Goal: Task Accomplishment & Management: Use online tool/utility

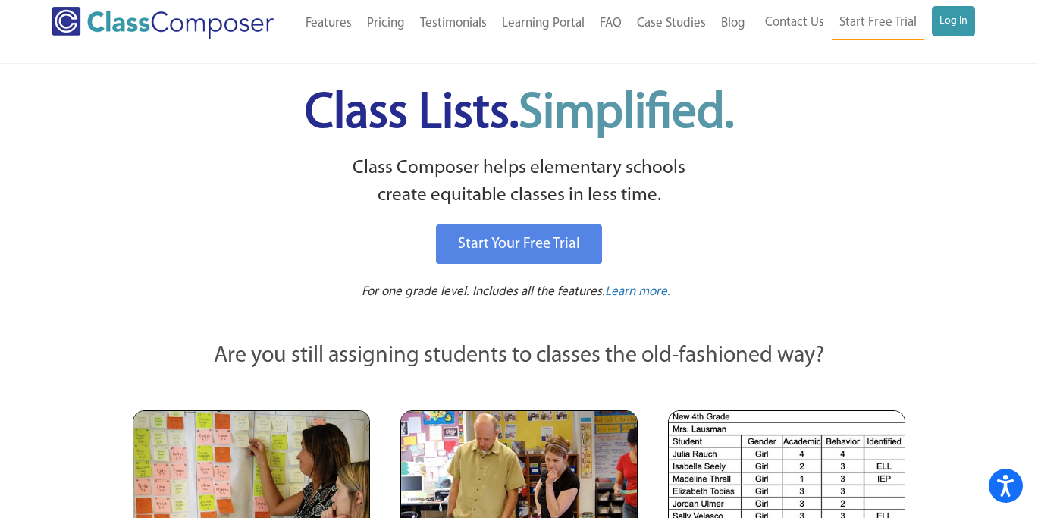
scroll to position [14, 0]
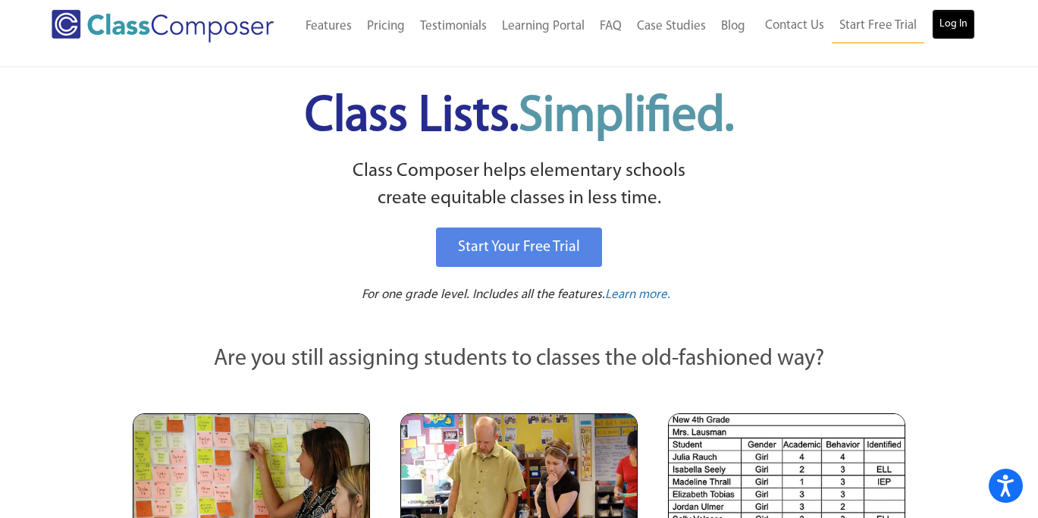
click at [956, 29] on link "Log In" at bounding box center [953, 24] width 43 height 30
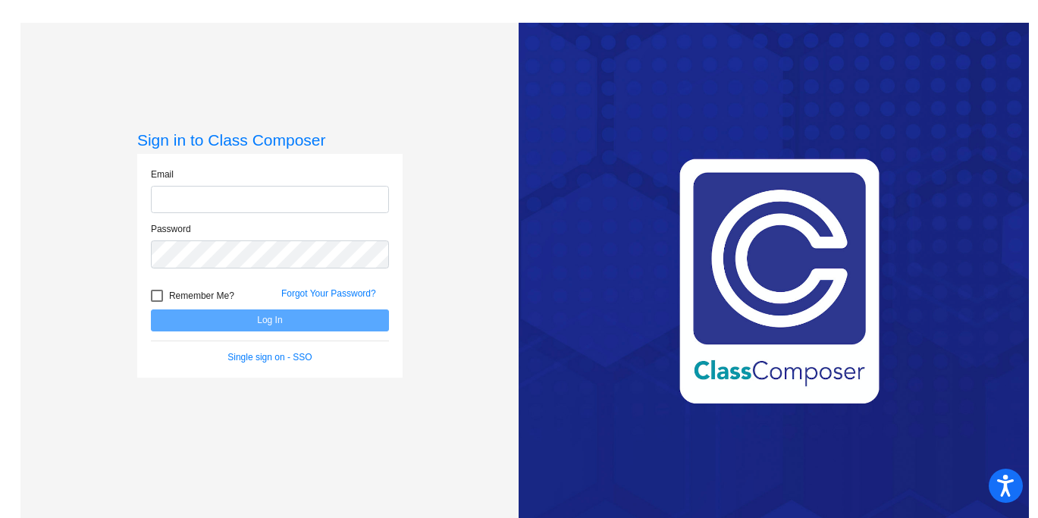
type input "[PERSON_NAME][EMAIL_ADDRESS][PERSON_NAME][DOMAIN_NAME]"
click at [302, 315] on button "Log In" at bounding box center [270, 320] width 238 height 22
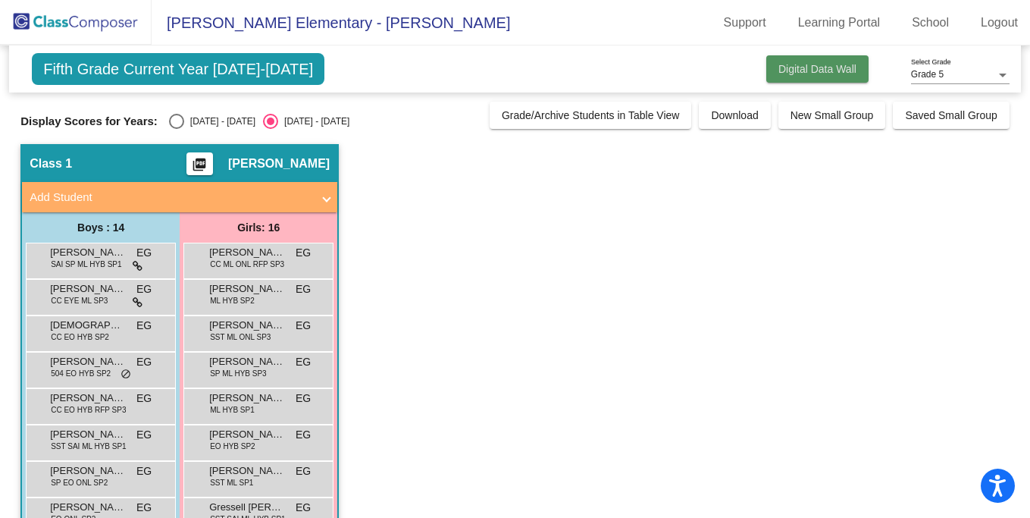
click at [800, 74] on span "Digital Data Wall" at bounding box center [818, 69] width 78 height 12
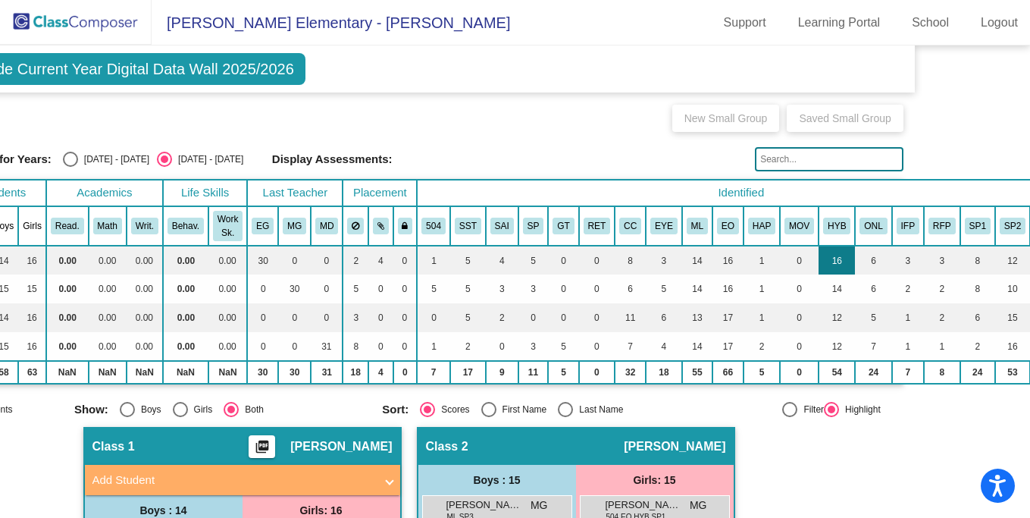
scroll to position [0, 149]
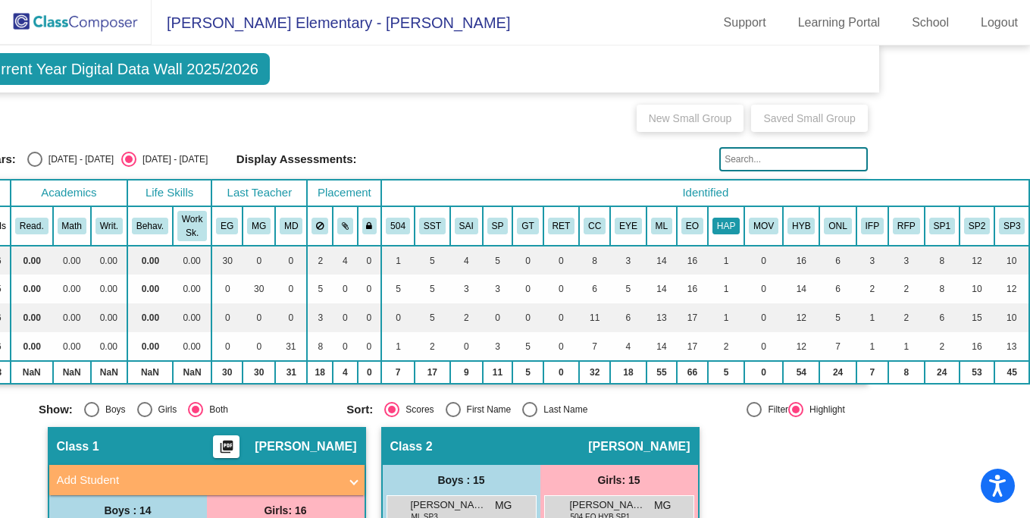
click at [713, 228] on button "HAP" at bounding box center [726, 226] width 27 height 17
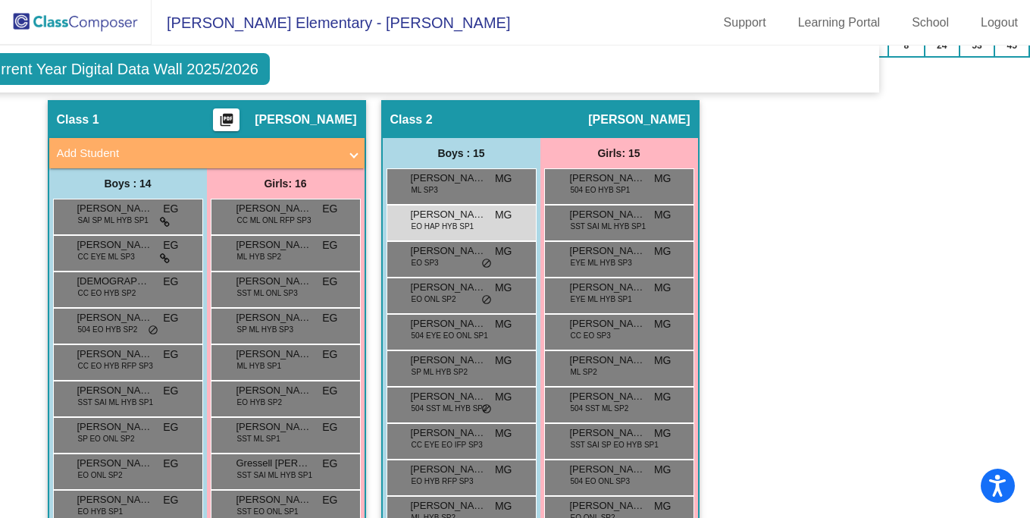
scroll to position [326, 149]
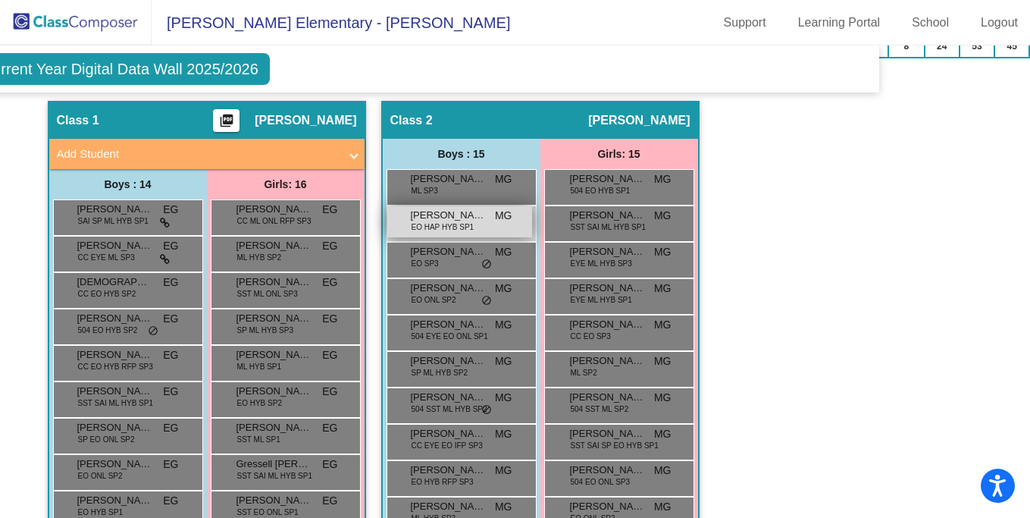
click at [431, 227] on span "EO HAP HYB SP1" at bounding box center [443, 226] width 63 height 11
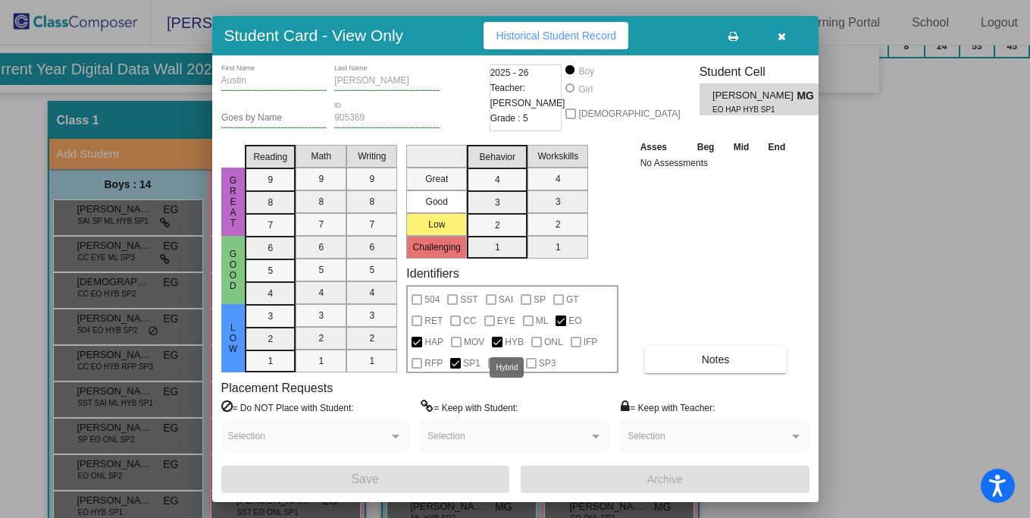
scroll to position [0, 0]
click at [782, 30] on span "button" at bounding box center [782, 36] width 8 height 12
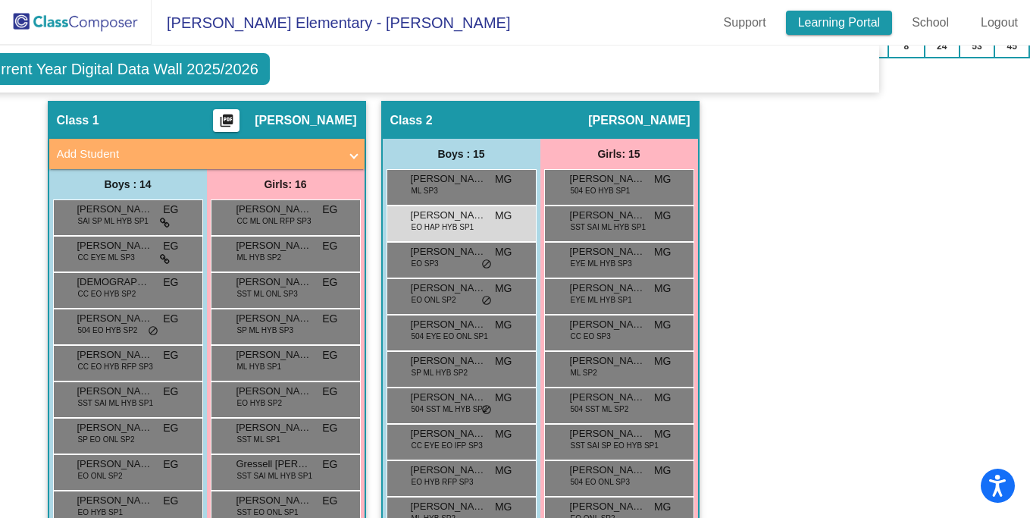
click at [844, 21] on link "Learning Portal" at bounding box center [839, 23] width 107 height 24
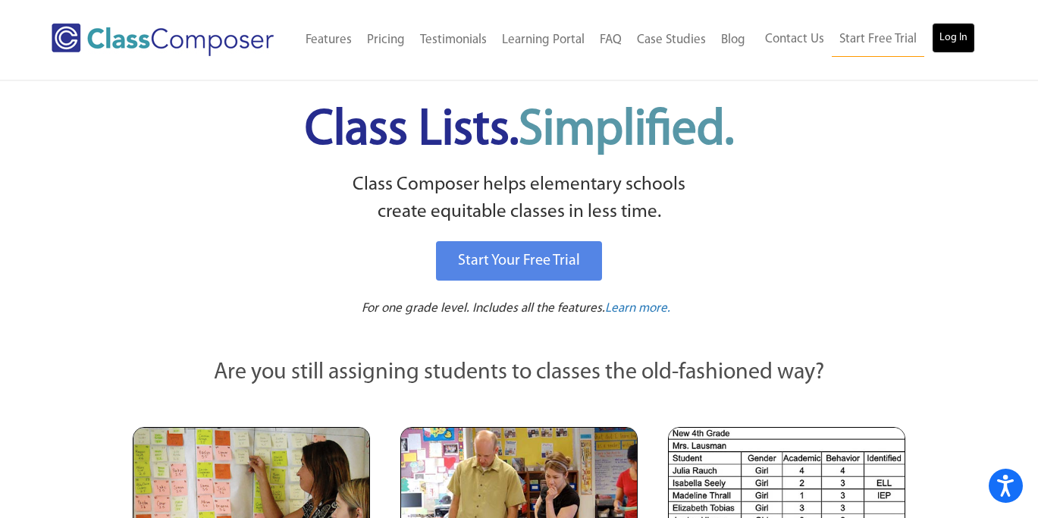
click at [946, 34] on link "Log In" at bounding box center [953, 38] width 43 height 30
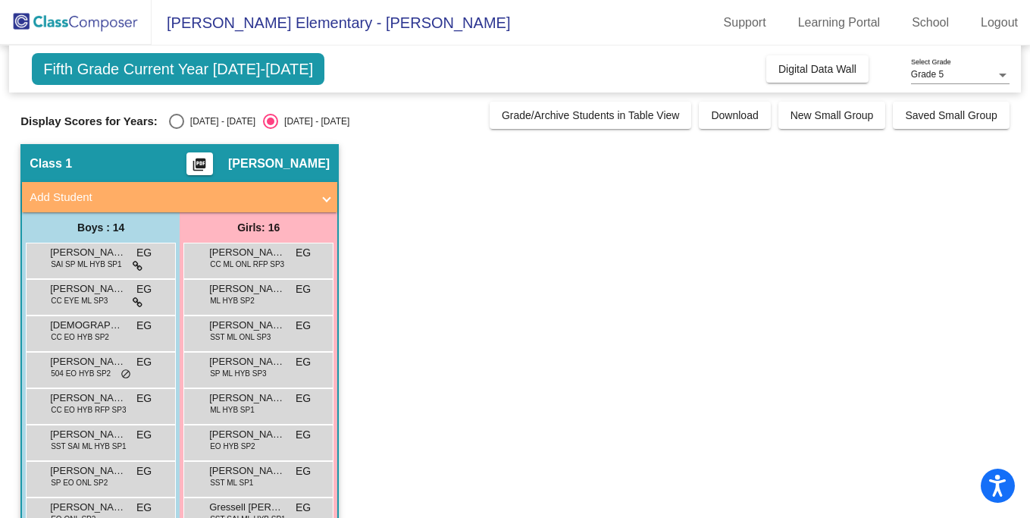
click at [177, 123] on div "Select an option" at bounding box center [176, 121] width 15 height 15
click at [177, 129] on input "[DATE] - [DATE]" at bounding box center [176, 129] width 1 height 1
radio input "true"
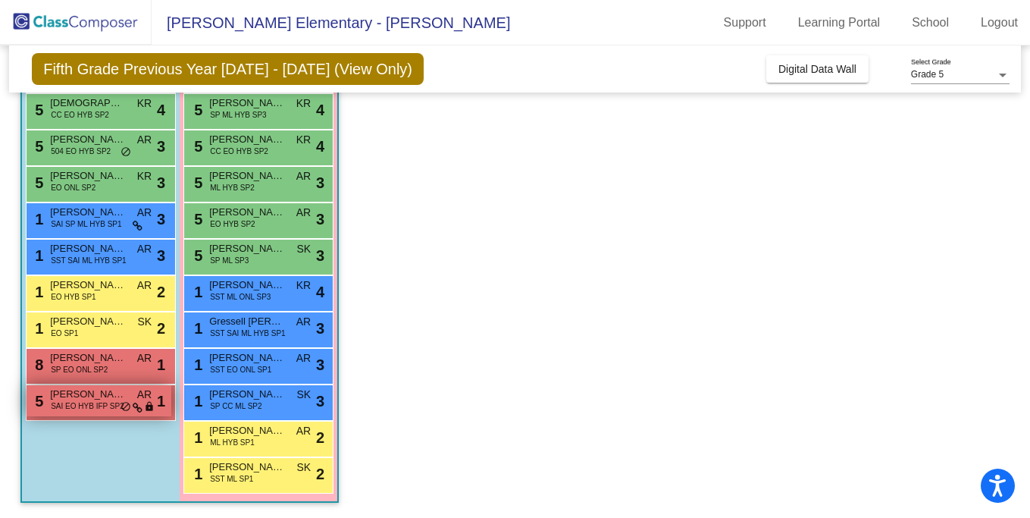
click at [87, 409] on span "SAI EO HYB IFP SP2" at bounding box center [88, 405] width 74 height 11
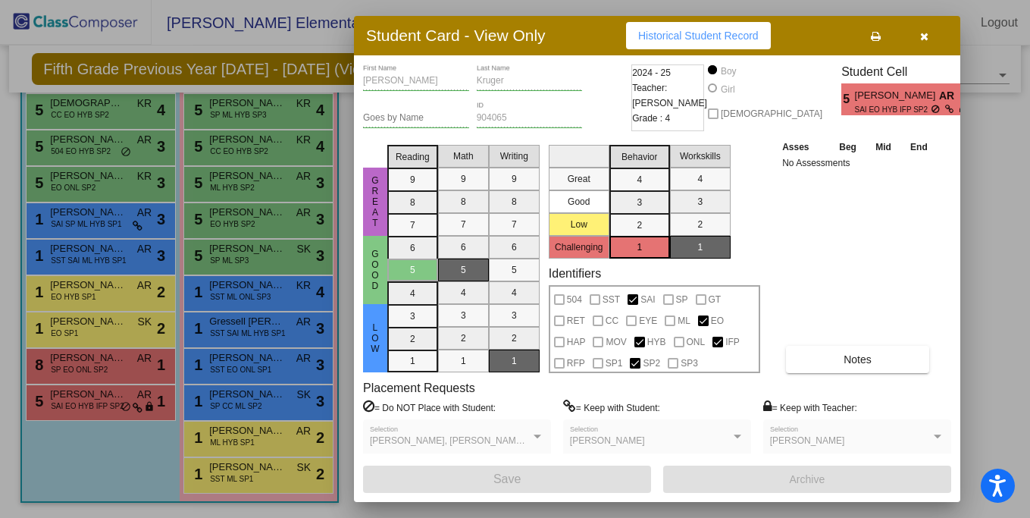
click at [927, 36] on icon "button" at bounding box center [924, 36] width 8 height 11
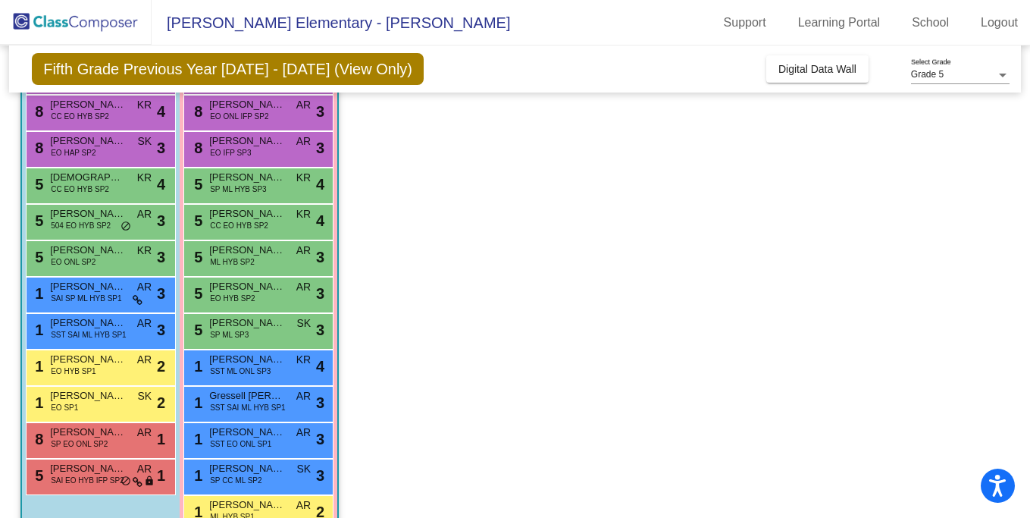
scroll to position [331, 0]
